Goal: Task Accomplishment & Management: Manage account settings

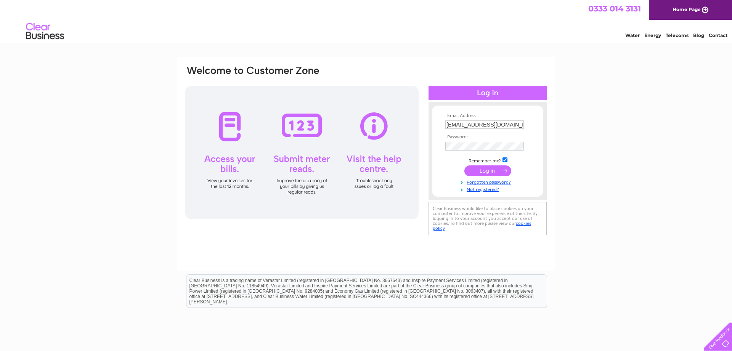
click at [480, 174] on input "submit" at bounding box center [488, 171] width 47 height 11
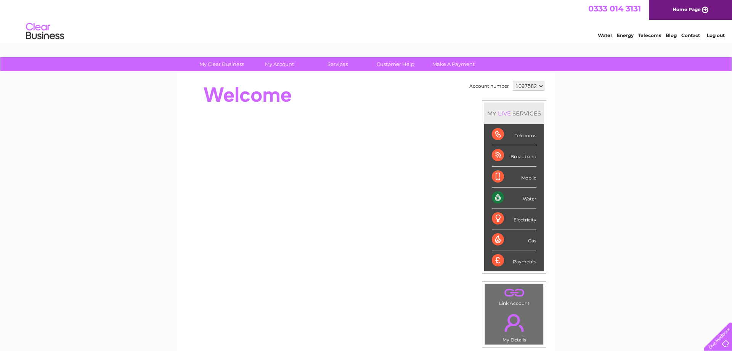
click at [527, 201] on div "Water" at bounding box center [514, 198] width 45 height 21
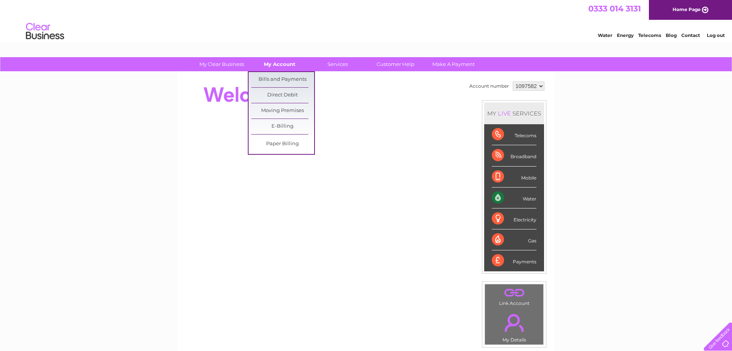
click at [273, 63] on link "My Account" at bounding box center [279, 64] width 63 height 14
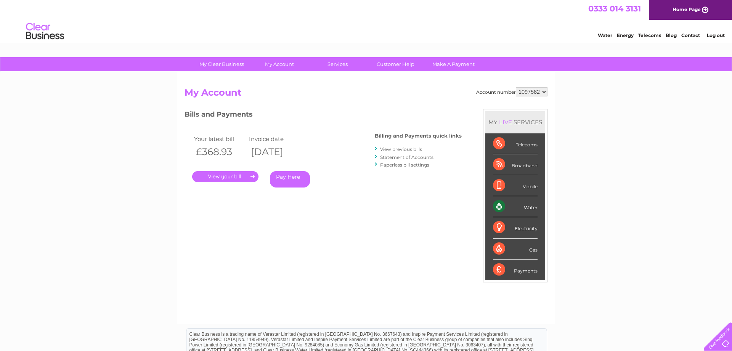
click at [244, 176] on link "." at bounding box center [225, 176] width 66 height 11
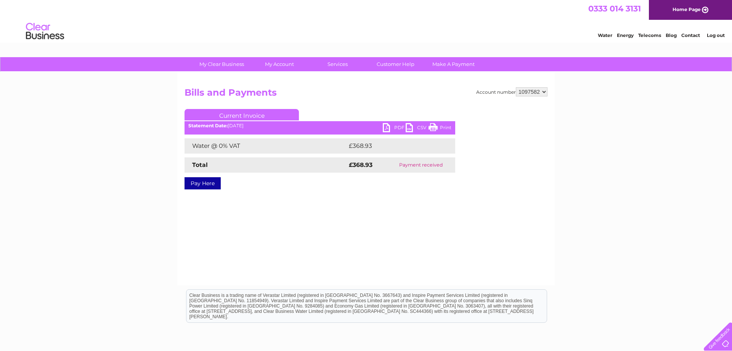
click at [436, 127] on link "Print" at bounding box center [440, 128] width 23 height 11
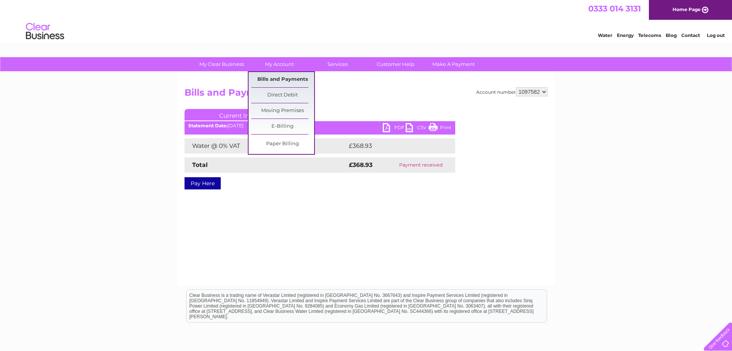
click at [282, 81] on link "Bills and Payments" at bounding box center [282, 79] width 63 height 15
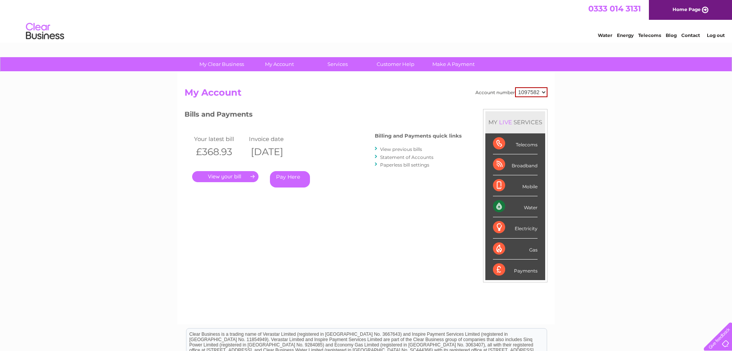
click at [411, 150] on link "View previous bills" at bounding box center [401, 149] width 42 height 6
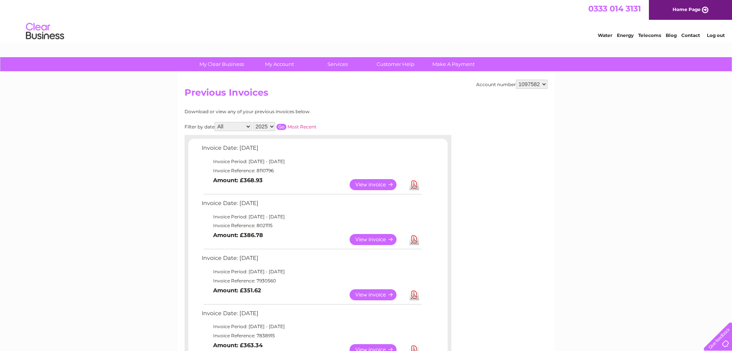
click at [416, 241] on link "Download" at bounding box center [415, 239] width 10 height 11
click at [365, 236] on link "View" at bounding box center [378, 239] width 56 height 11
